Goal: Task Accomplishment & Management: Manage account settings

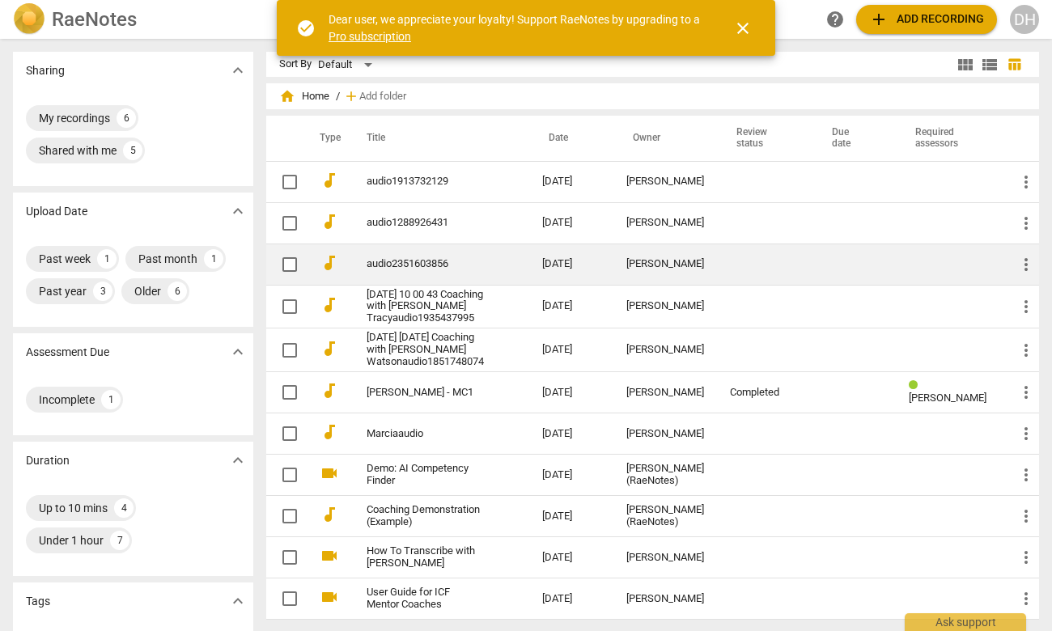
click at [410, 259] on link "audio2351603856" at bounding box center [424, 264] width 117 height 12
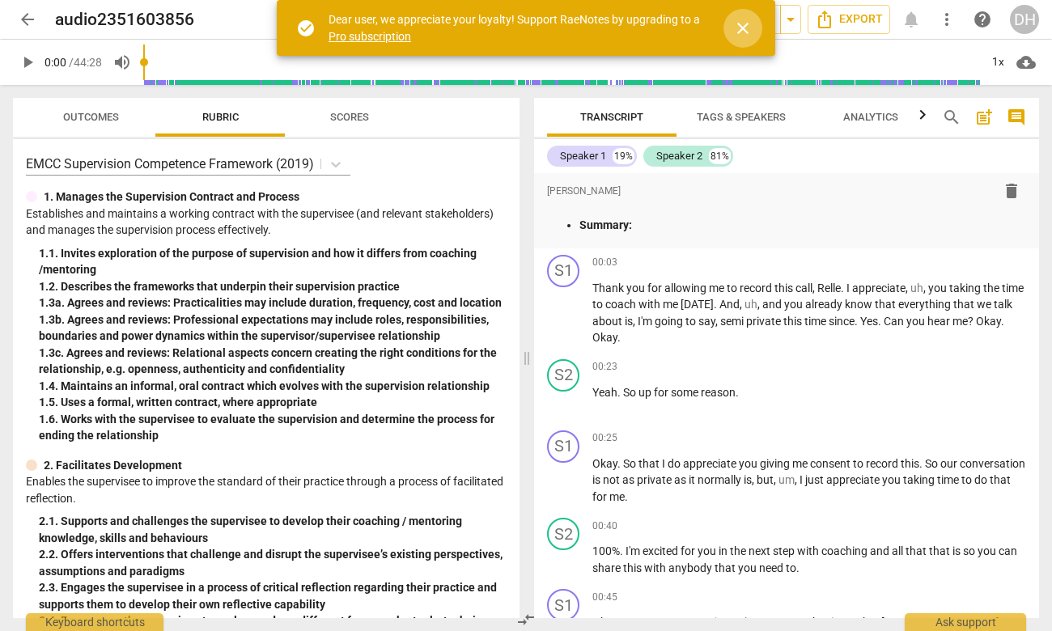
click at [743, 20] on span "close" at bounding box center [742, 28] width 19 height 19
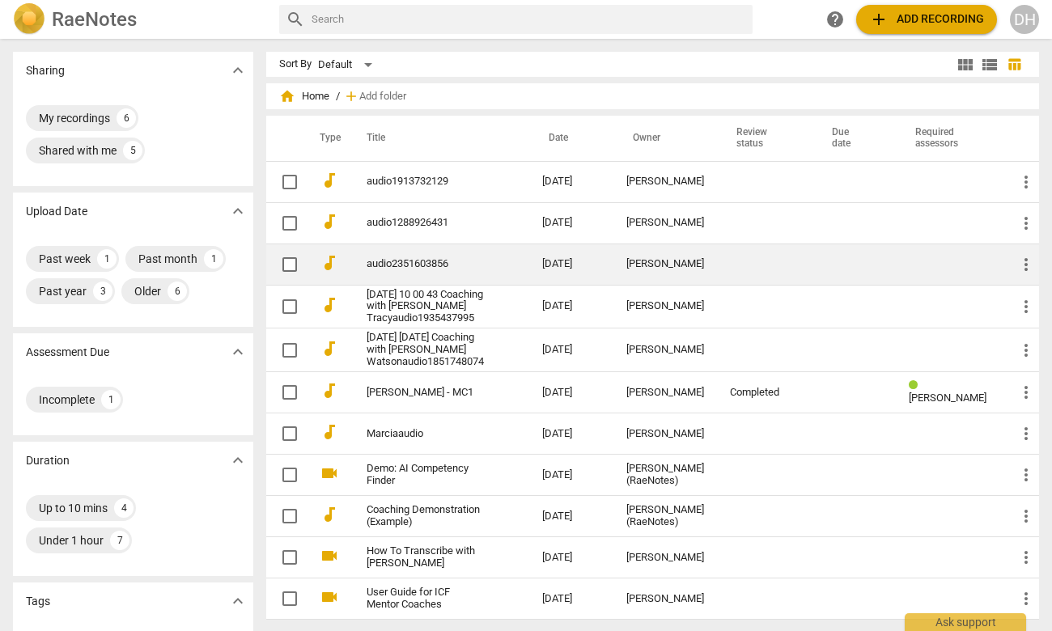
click at [1020, 260] on span "more_vert" at bounding box center [1025, 264] width 19 height 19
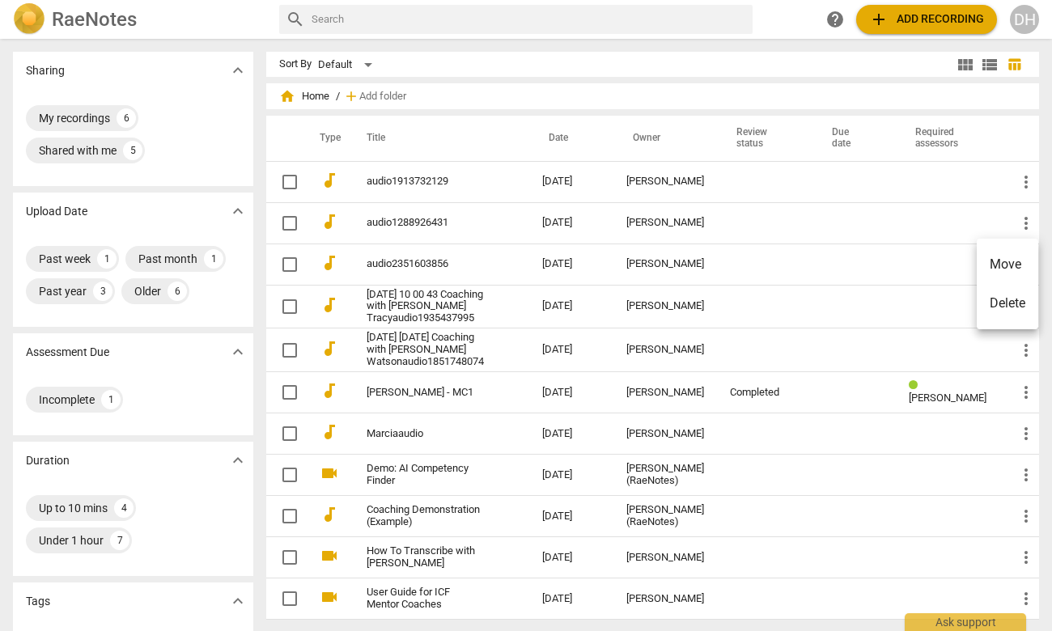
click at [412, 264] on div at bounding box center [526, 315] width 1052 height 631
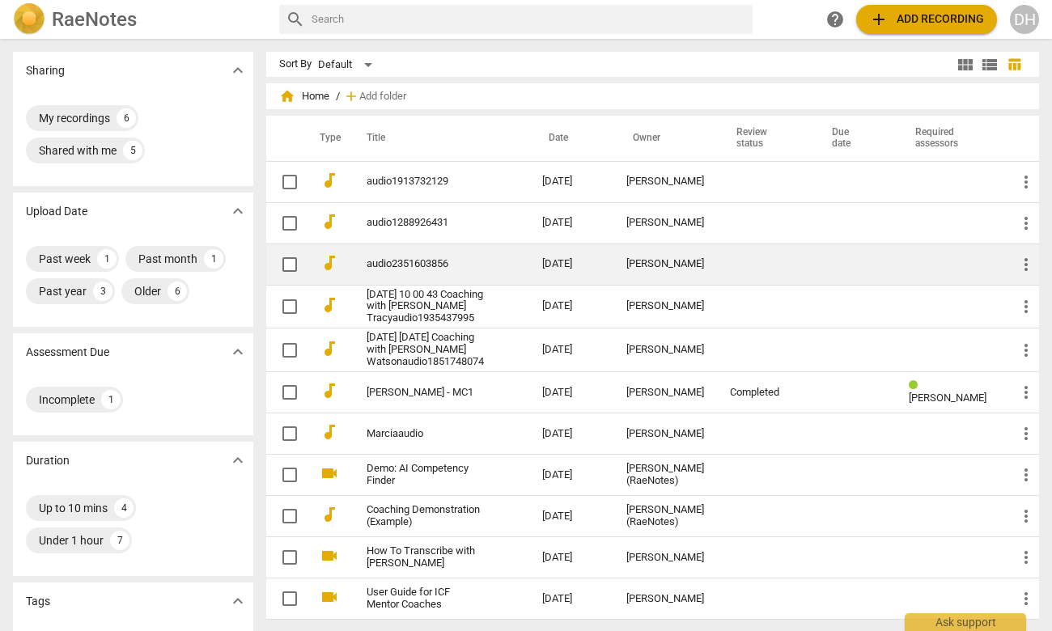
click at [417, 263] on link "audio2351603856" at bounding box center [424, 264] width 117 height 12
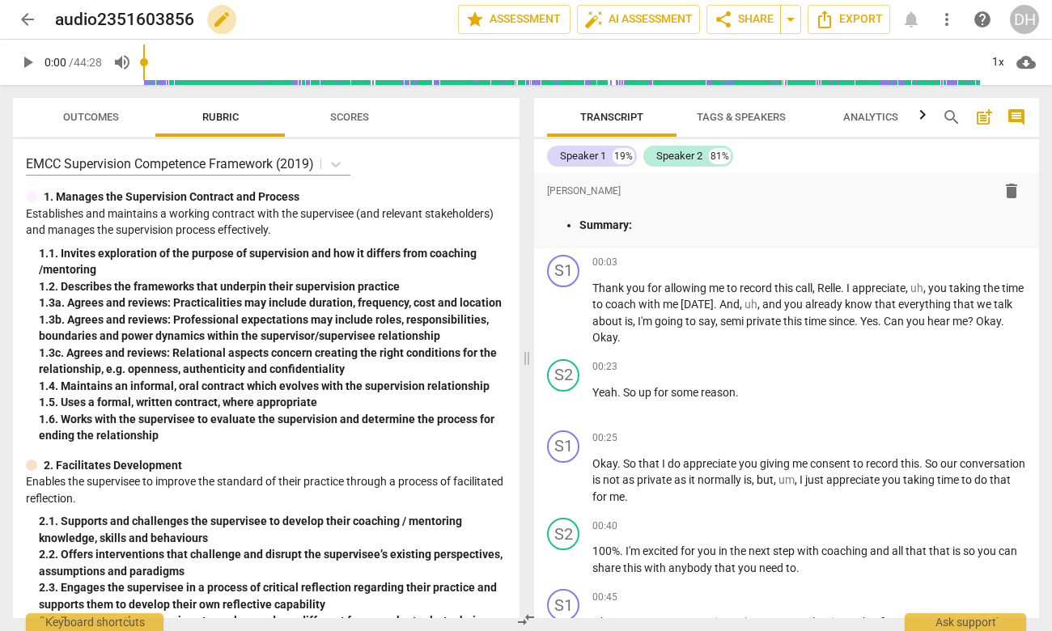
click at [223, 17] on span "edit" at bounding box center [221, 19] width 19 height 19
drag, startPoint x: 197, startPoint y: 18, endPoint x: 41, endPoint y: 18, distance: 155.3
click at [44, 19] on div "arrow_back audio2351603856 done clear star Assessment auto_fix_high AI Assessme…" at bounding box center [526, 19] width 1026 height 31
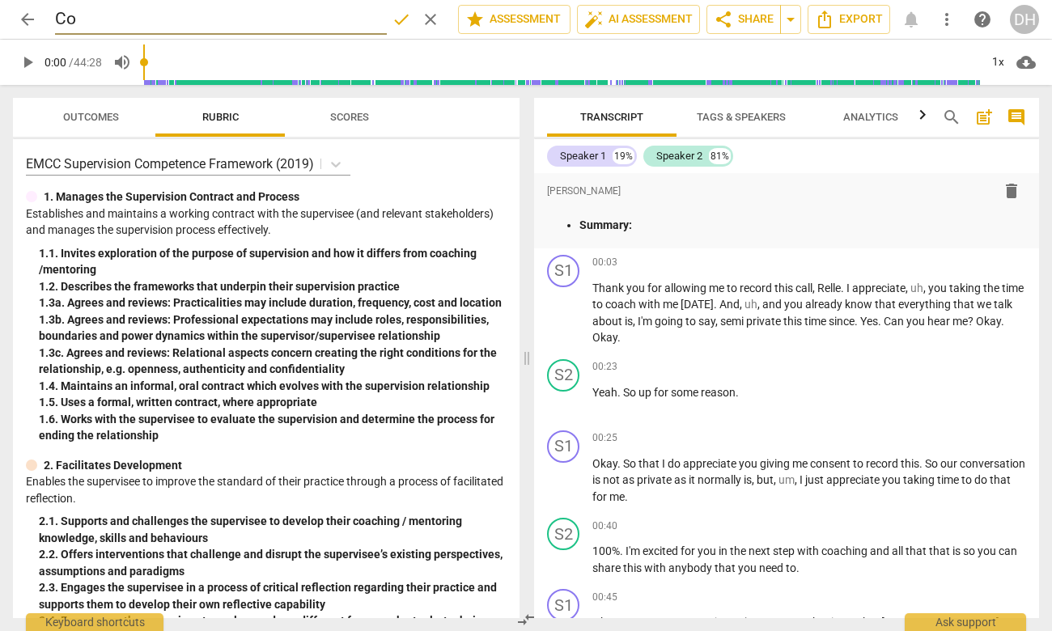
type input "C"
type input "Recorded coach session w/[GEOGRAPHIC_DATA]"
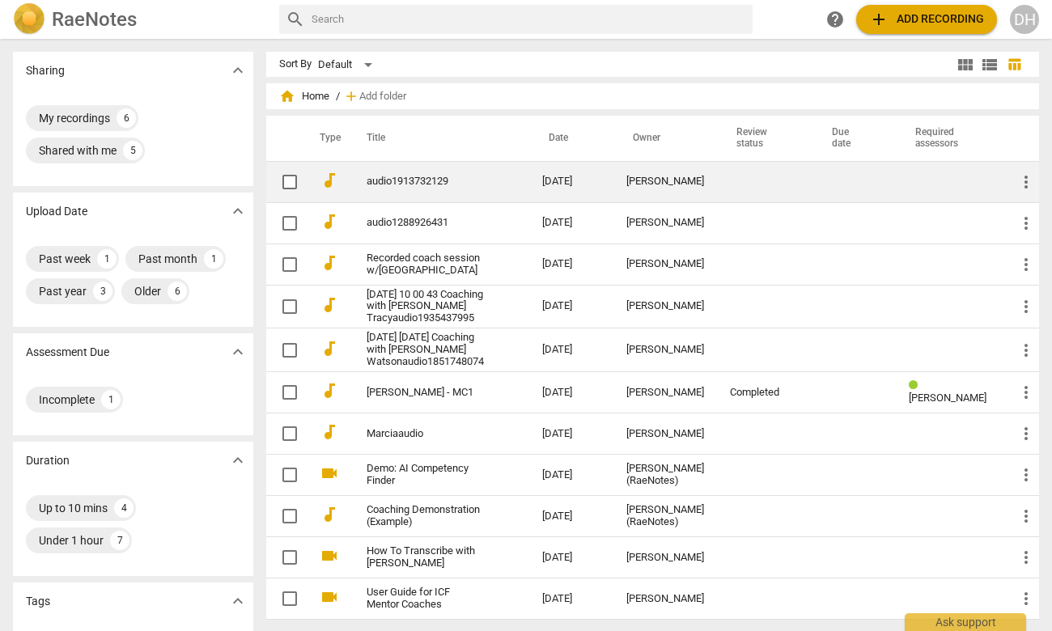
click at [408, 177] on link "audio1913732129" at bounding box center [424, 182] width 117 height 12
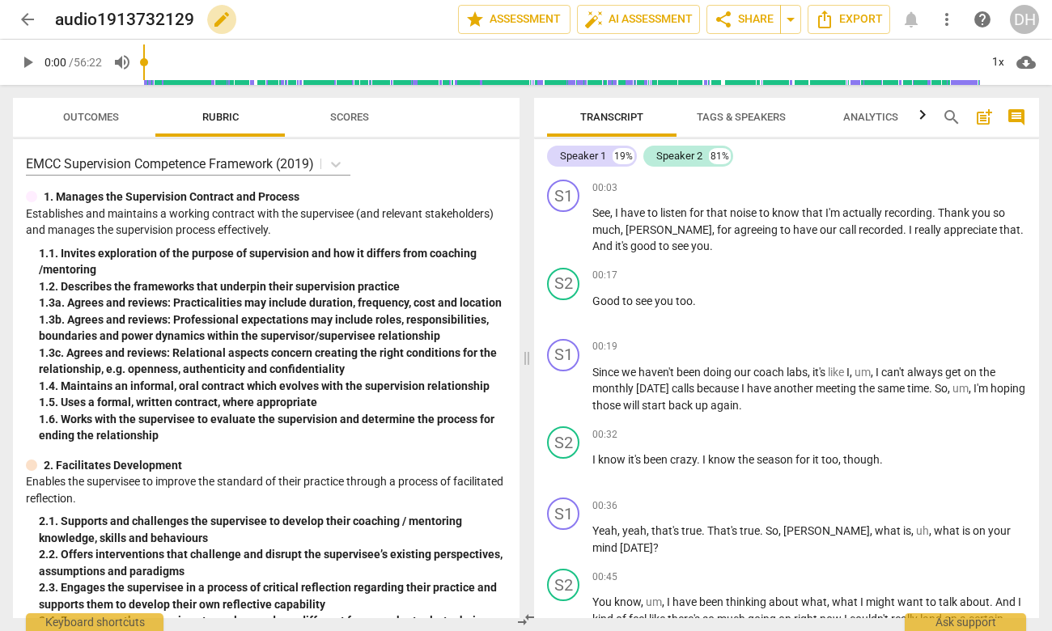
click at [220, 16] on span "edit" at bounding box center [221, 19] width 19 height 19
drag, startPoint x: 177, startPoint y: 23, endPoint x: 52, endPoint y: 26, distance: 125.4
click at [52, 26] on div "arrow_back audio1913732129 done clear star Assessment auto_fix_high AI Assessme…" at bounding box center [526, 19] width 1026 height 31
click at [273, 20] on input "Recorded coach session w/Jdy" at bounding box center [221, 19] width 332 height 31
type input "Recorded coach session w/[PERSON_NAME]"
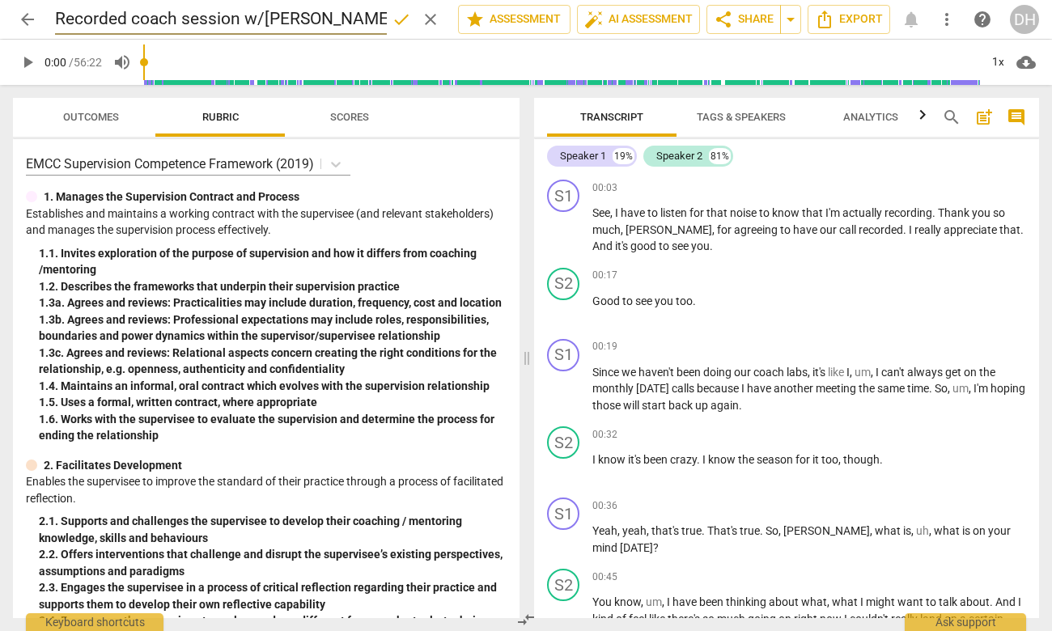
click at [26, 16] on span "arrow_back" at bounding box center [27, 19] width 19 height 19
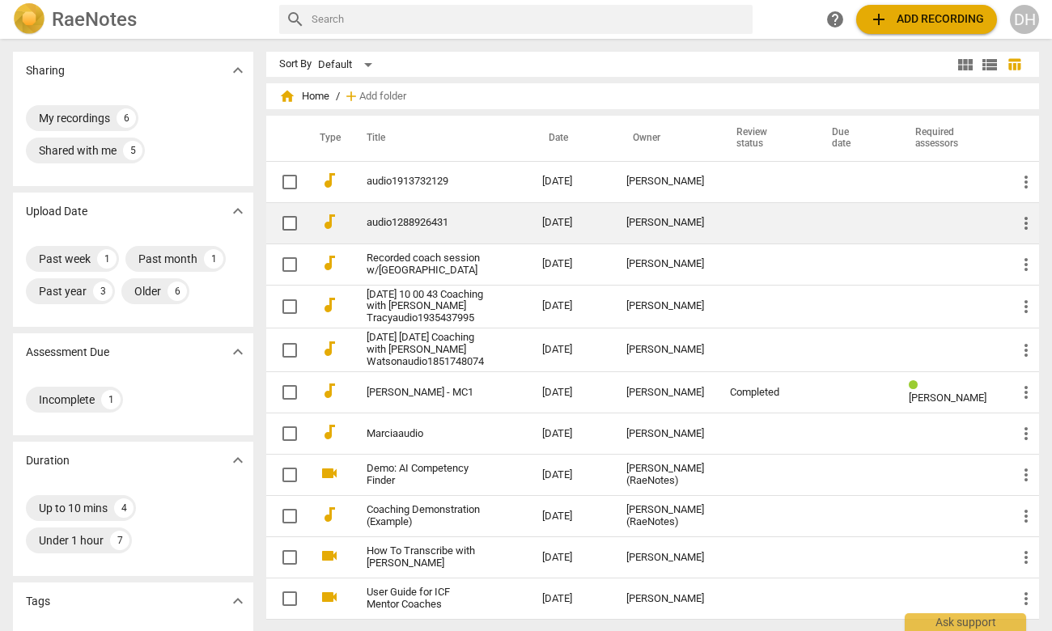
click at [432, 222] on link "audio1288926431" at bounding box center [424, 223] width 117 height 12
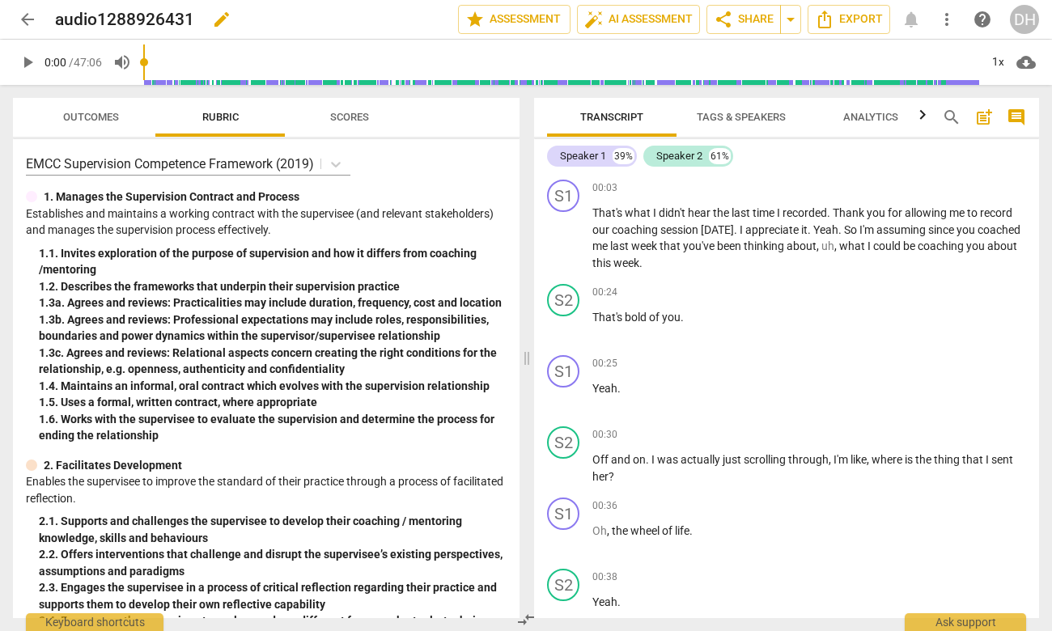
click at [218, 17] on span "edit" at bounding box center [221, 19] width 19 height 19
drag, startPoint x: 172, startPoint y: 22, endPoint x: 56, endPoint y: 22, distance: 116.5
click at [57, 23] on input "audio1288926431" at bounding box center [221, 19] width 332 height 31
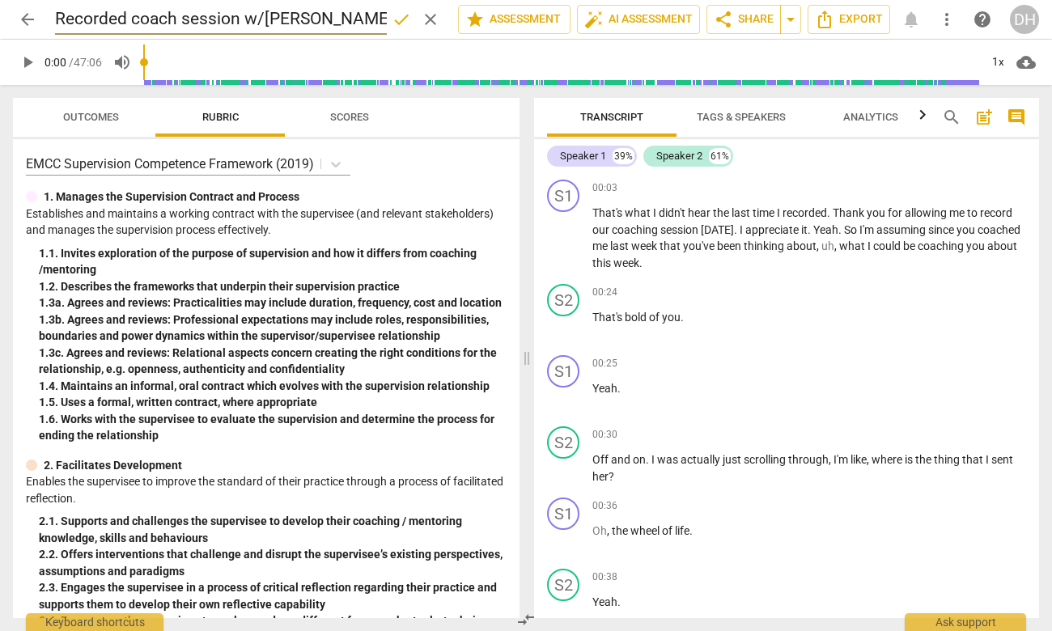
type input "Recorded coach session w/[PERSON_NAME]"
click at [395, 15] on span "done" at bounding box center [401, 19] width 19 height 19
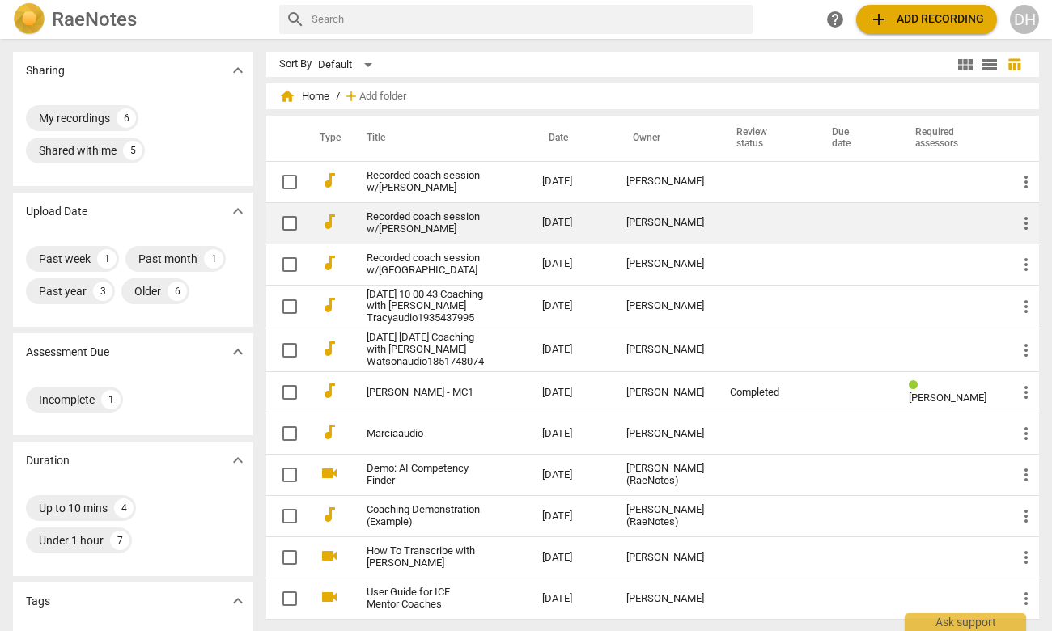
scroll to position [2, 0]
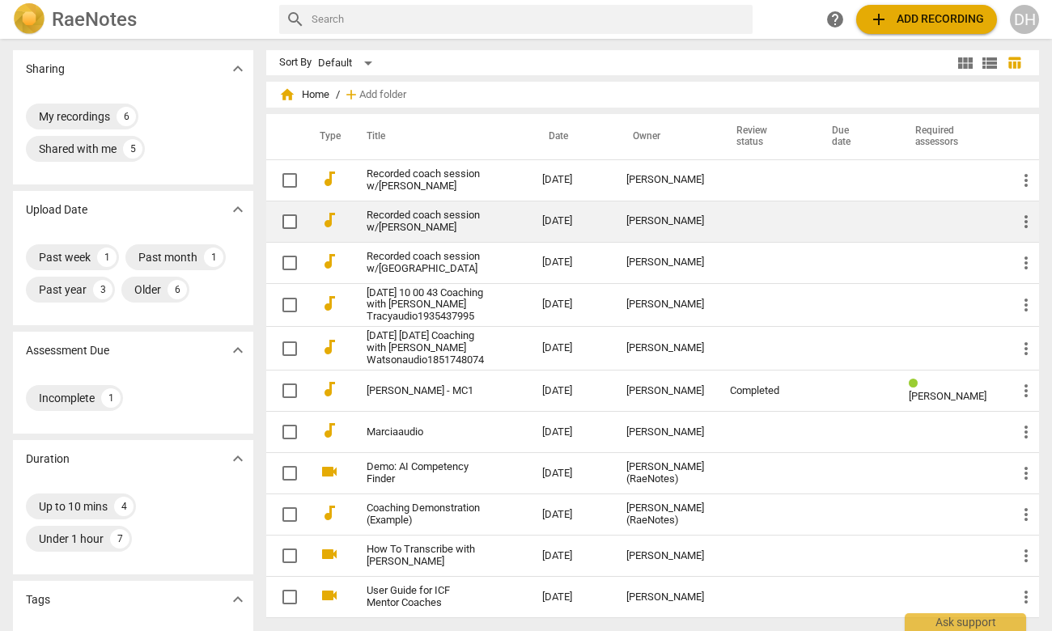
click at [419, 211] on link "Recorded coach session w/[PERSON_NAME]" at bounding box center [424, 222] width 117 height 24
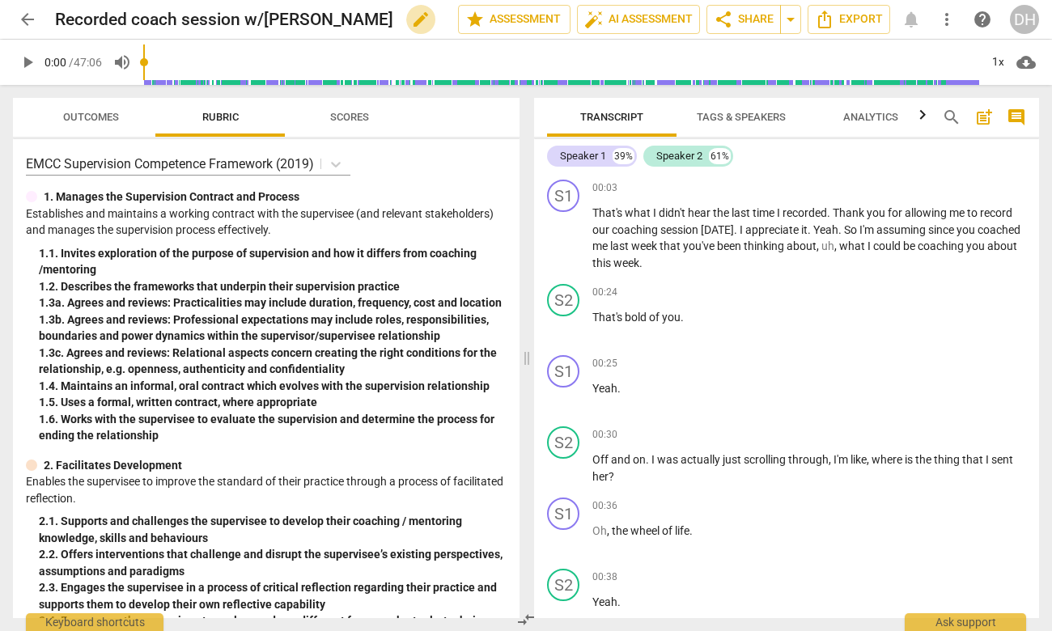
click at [411, 17] on span "edit" at bounding box center [420, 19] width 19 height 19
drag, startPoint x: 306, startPoint y: 19, endPoint x: 265, endPoint y: 22, distance: 40.5
click at [265, 22] on input "Recorded coach session w/[PERSON_NAME]" at bounding box center [221, 19] width 332 height 31
type input "Recorded coach session w/[PERSON_NAME]"
click at [394, 17] on span "done" at bounding box center [401, 19] width 19 height 19
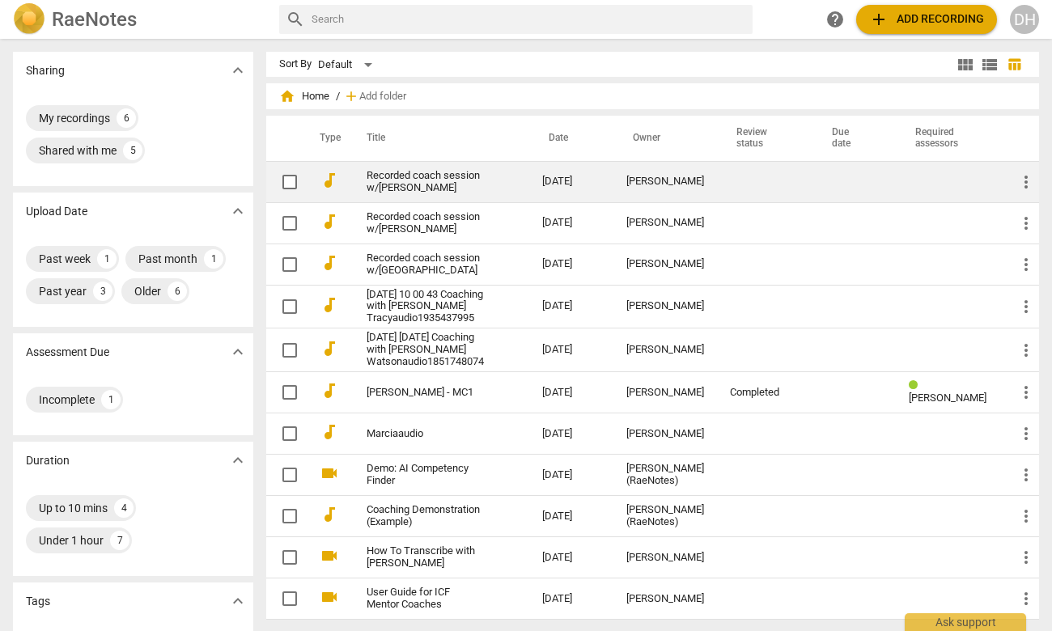
click at [456, 180] on link "Recorded coach session w/[PERSON_NAME]" at bounding box center [424, 182] width 117 height 24
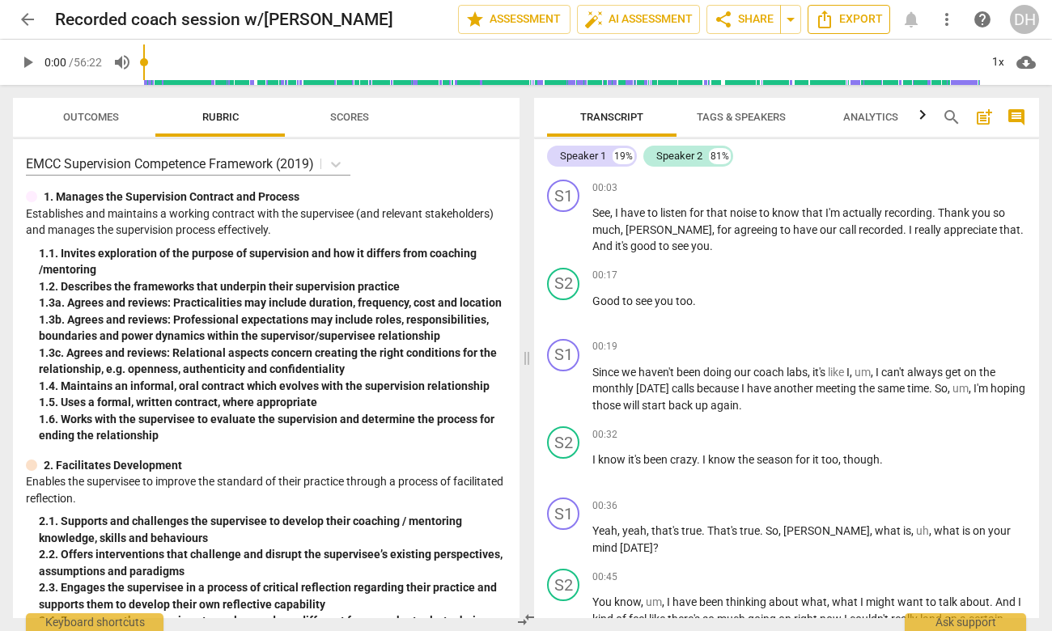
click at [824, 20] on icon "Export" at bounding box center [824, 20] width 13 height 18
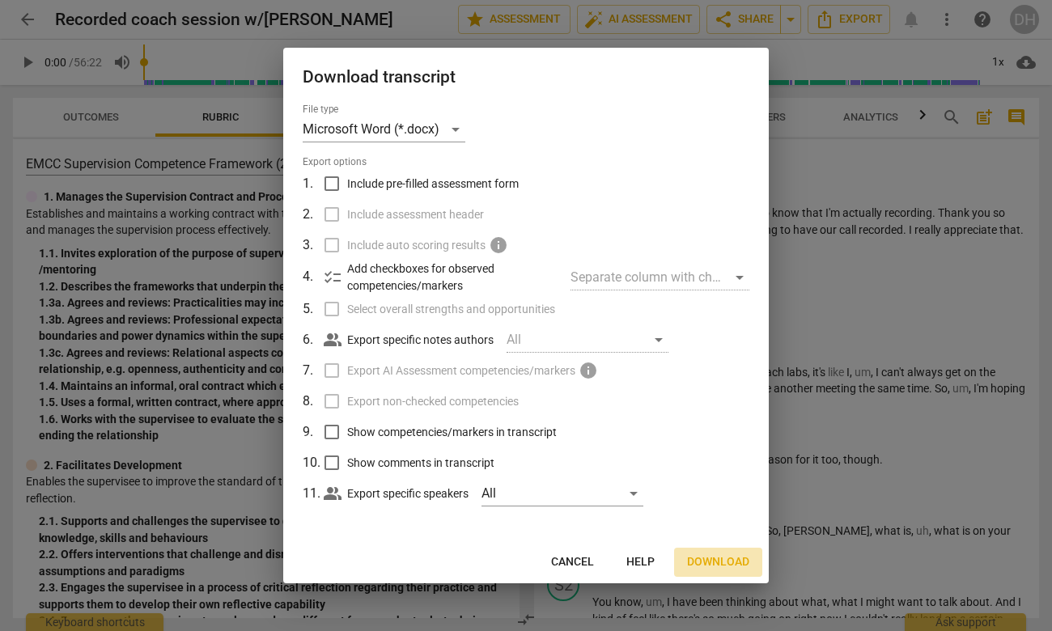
click at [724, 558] on span "Download" at bounding box center [718, 562] width 62 height 16
